Goal: Browse casually: Explore the website without a specific task or goal

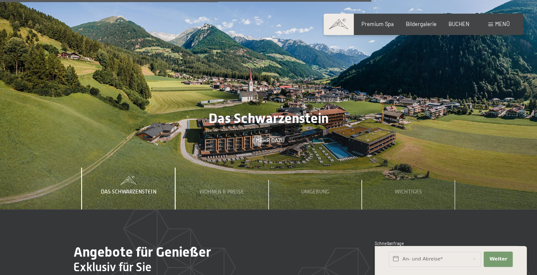
scroll to position [2179, 0]
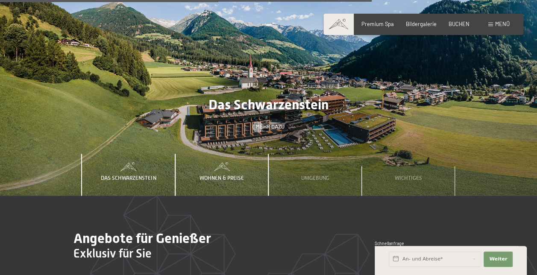
click at [220, 175] on span "Wohnen & Preise" at bounding box center [222, 178] width 44 height 6
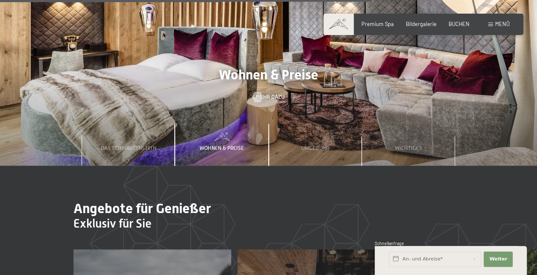
scroll to position [2221, 0]
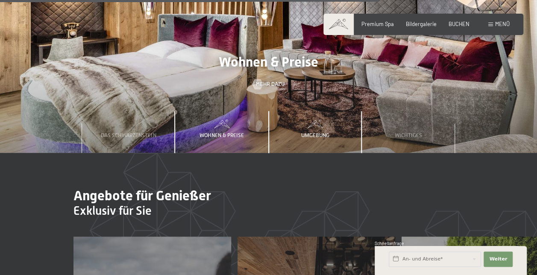
click at [314, 132] on span "Umgebung" at bounding box center [315, 135] width 28 height 6
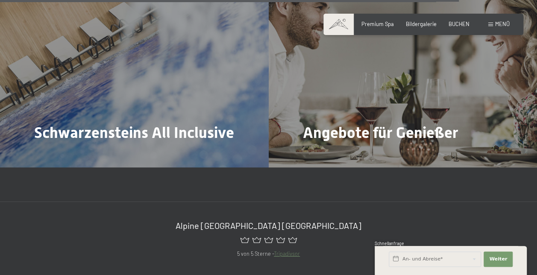
scroll to position [2649, 0]
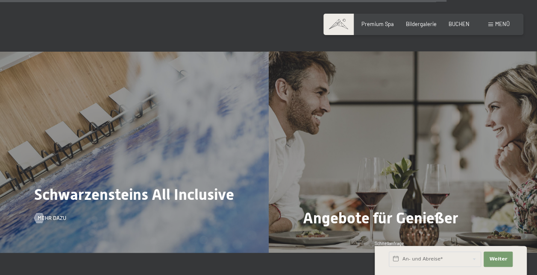
click at [223, 112] on div "Schwarzensteins All Inclusive Mehr dazu" at bounding box center [134, 152] width 269 height 201
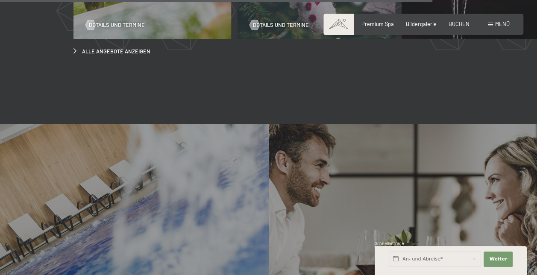
scroll to position [2563, 0]
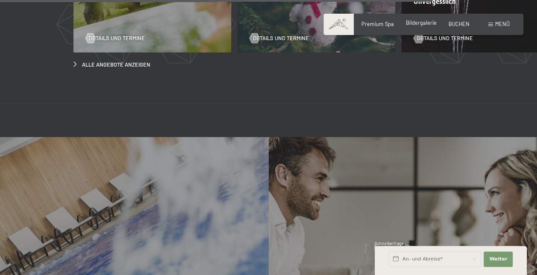
click at [412, 22] on span "Bildergalerie" at bounding box center [421, 22] width 31 height 7
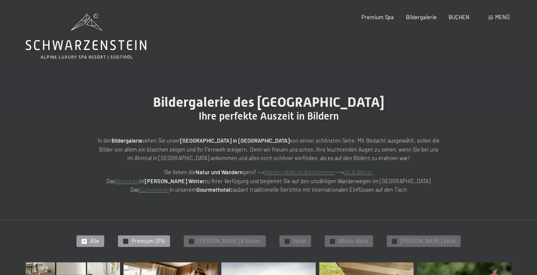
click at [165, 242] on span "Premium SPA" at bounding box center [148, 242] width 33 height 8
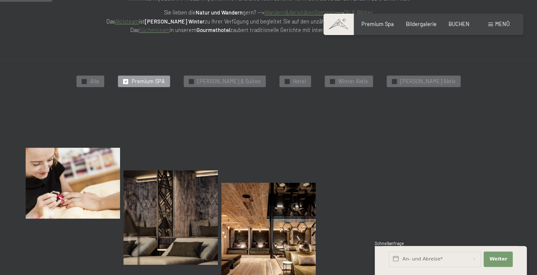
scroll to position [160, 0]
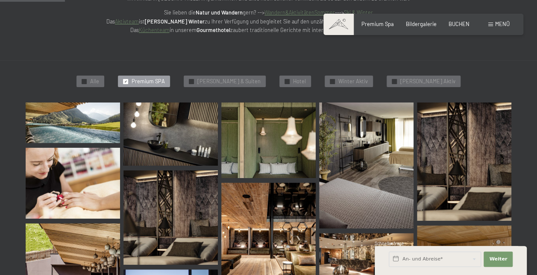
click at [68, 124] on img at bounding box center [73, 123] width 94 height 41
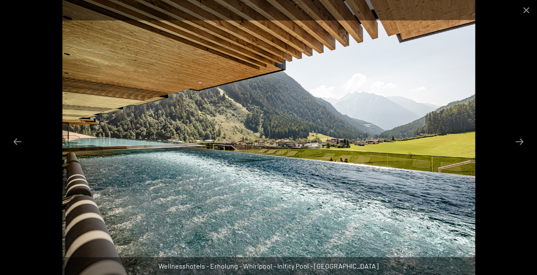
click at [468, 188] on img at bounding box center [268, 137] width 413 height 275
click at [524, 138] on button "Next slide" at bounding box center [520, 141] width 18 height 17
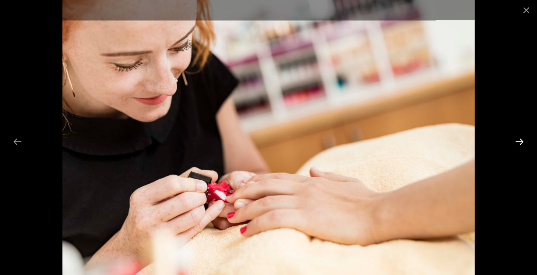
click at [520, 138] on button "Next slide" at bounding box center [520, 141] width 18 height 17
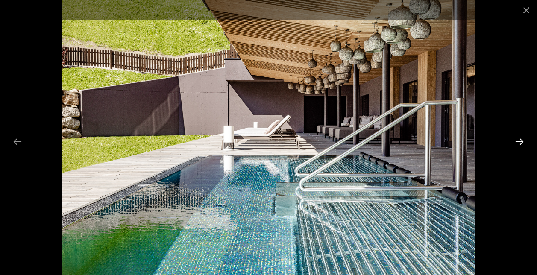
click at [520, 138] on button "Next slide" at bounding box center [520, 141] width 18 height 17
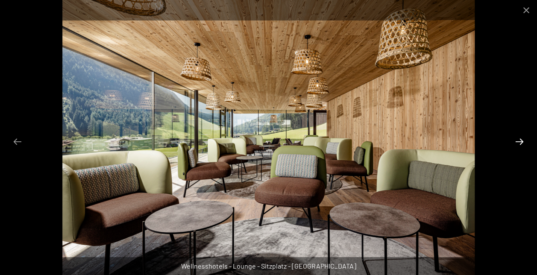
click at [520, 138] on button "Next slide" at bounding box center [520, 141] width 18 height 17
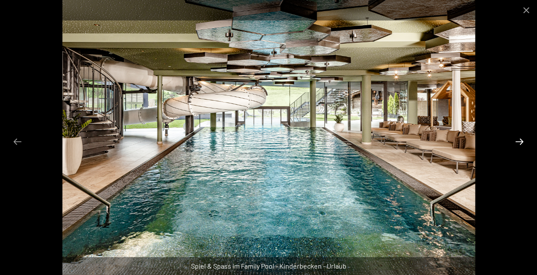
click at [520, 138] on button "Next slide" at bounding box center [520, 141] width 18 height 17
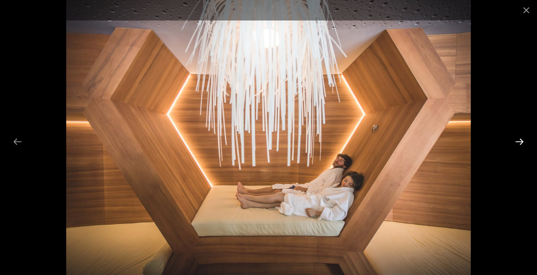
click at [520, 138] on button "Next slide" at bounding box center [520, 141] width 18 height 17
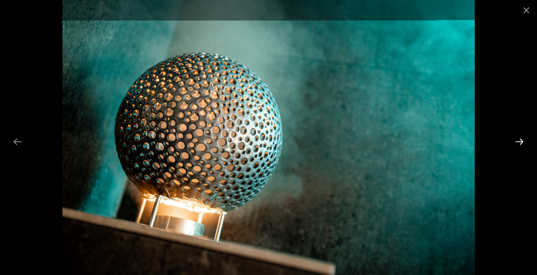
click at [520, 138] on button "Next slide" at bounding box center [520, 141] width 18 height 17
